Goal: Navigation & Orientation: Find specific page/section

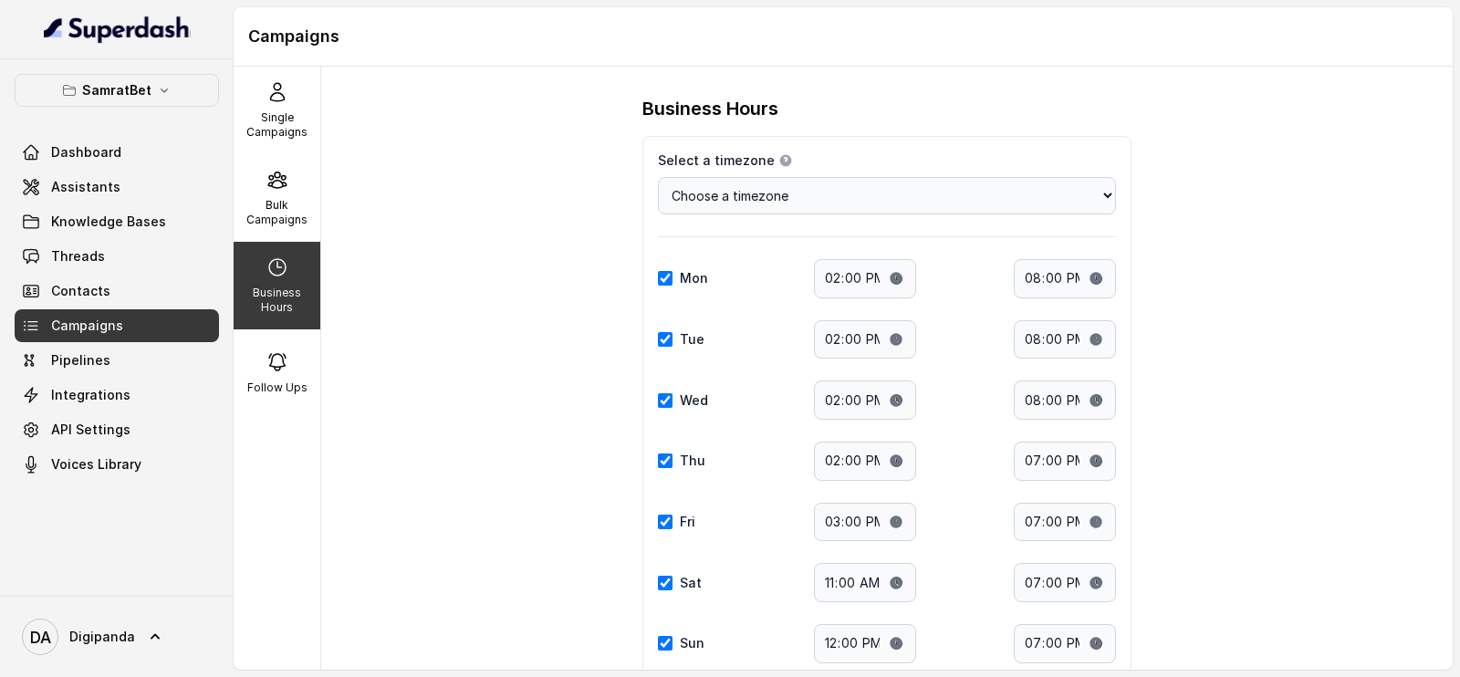
select select "[GEOGRAPHIC_DATA]/[GEOGRAPHIC_DATA]"
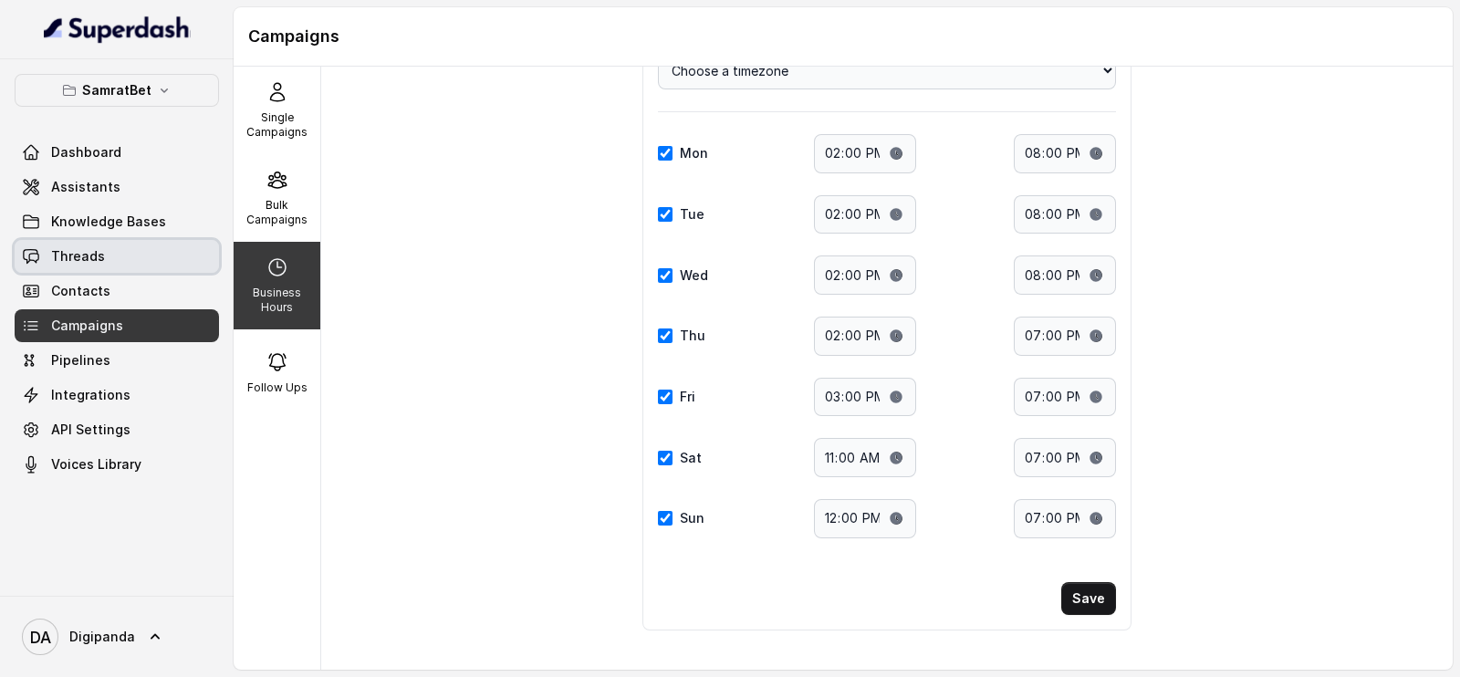
click at [119, 240] on link "Threads" at bounding box center [117, 256] width 204 height 33
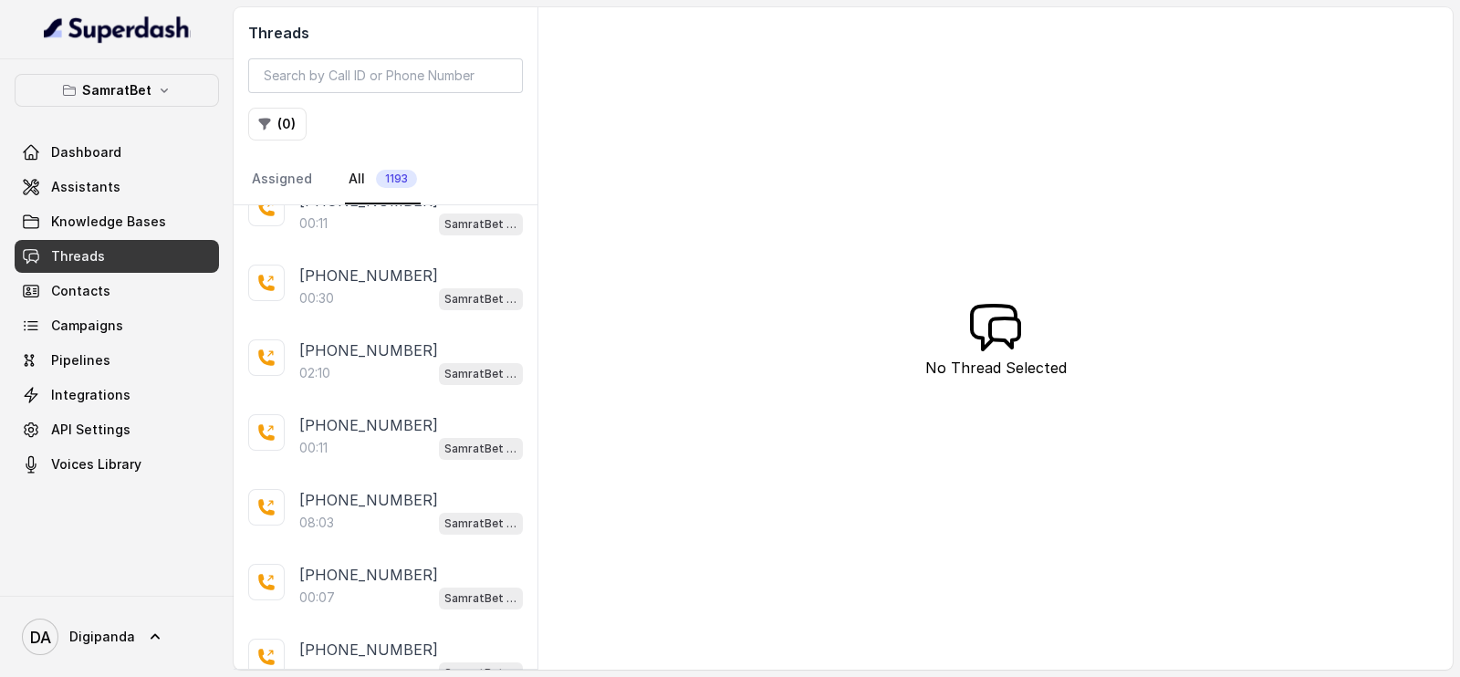
scroll to position [783, 0]
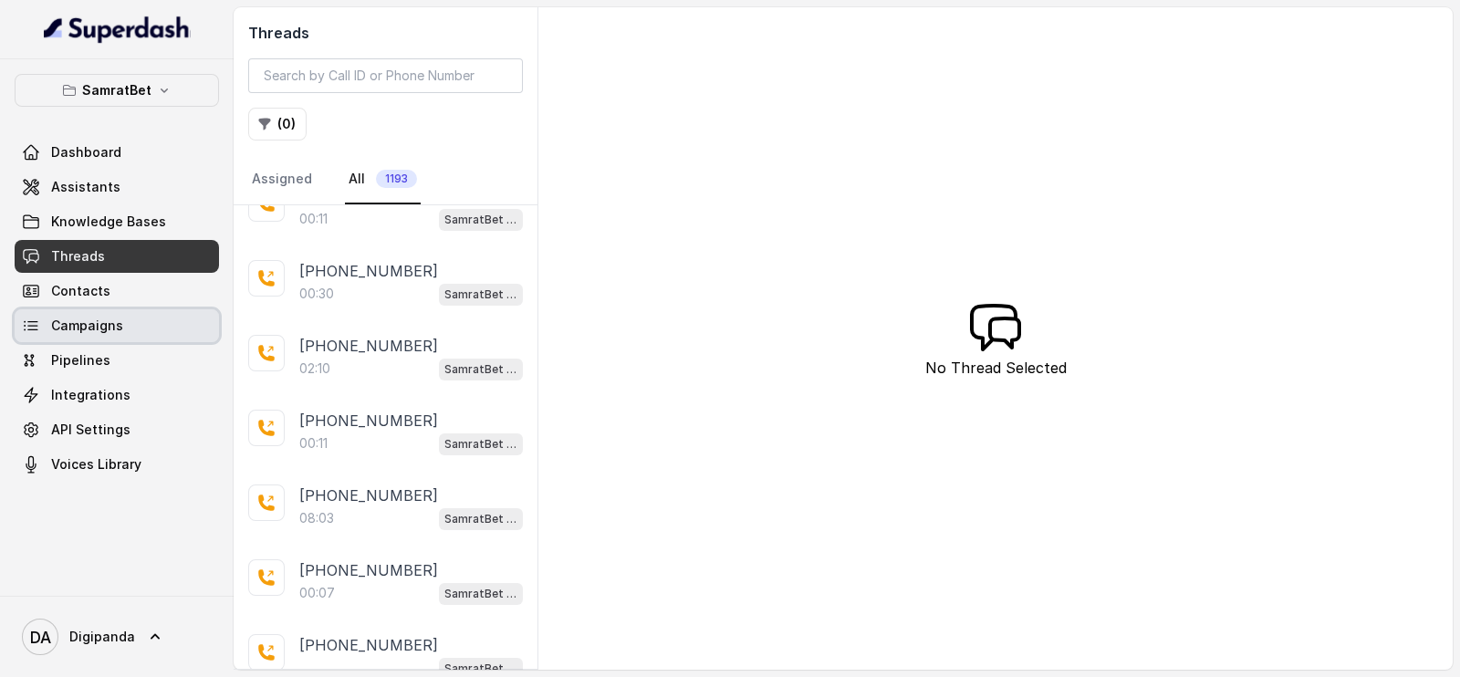
click at [140, 321] on link "Campaigns" at bounding box center [117, 325] width 204 height 33
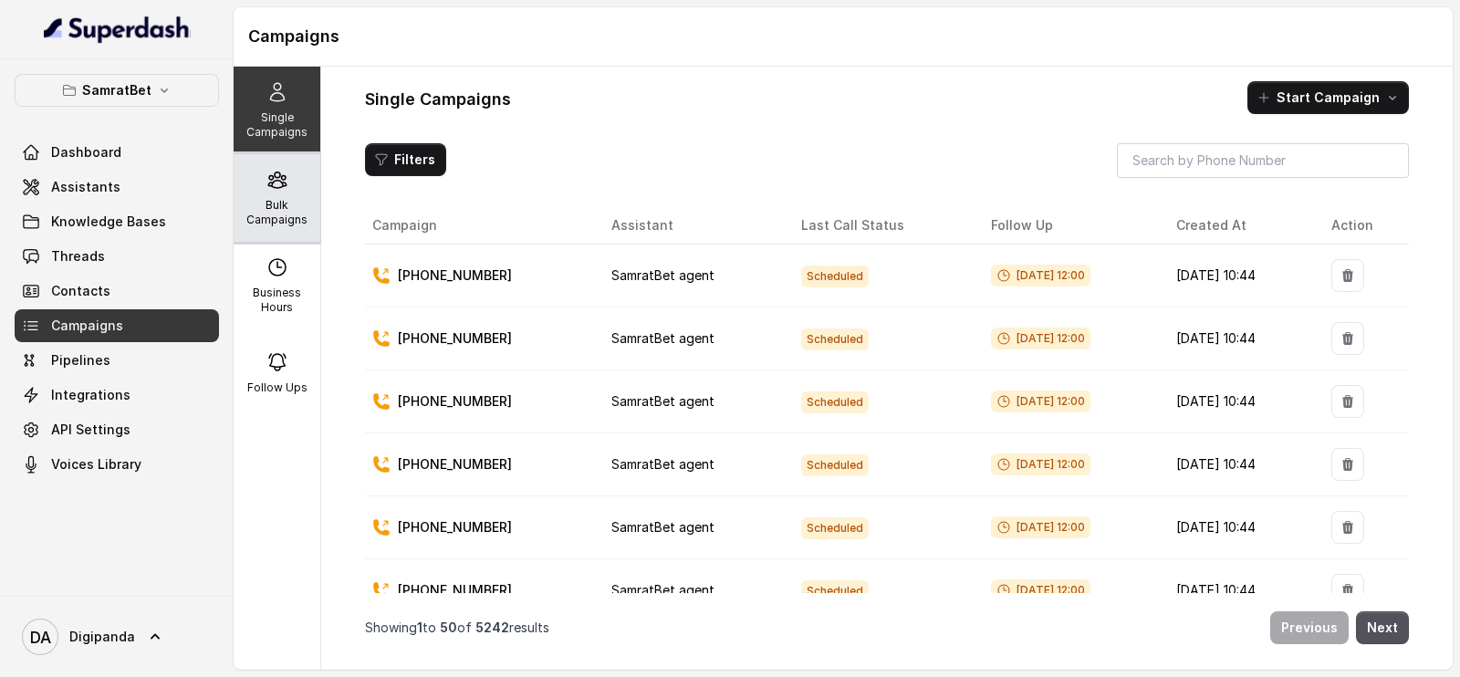
click at [289, 198] on p "Bulk Campaigns" at bounding box center [277, 212] width 72 height 29
